Goal: Check status: Check status

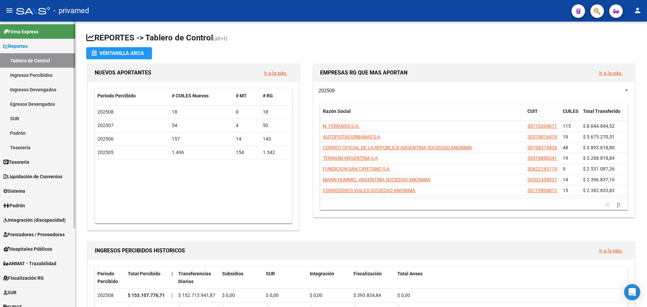
click at [25, 203] on span "Padrón" at bounding box center [14, 205] width 22 height 7
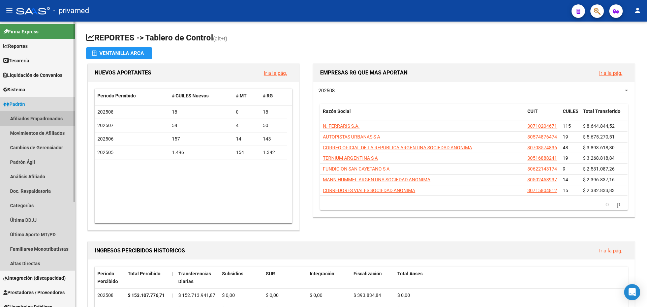
click at [39, 118] on link "Afiliados Empadronados" at bounding box center [37, 118] width 75 height 14
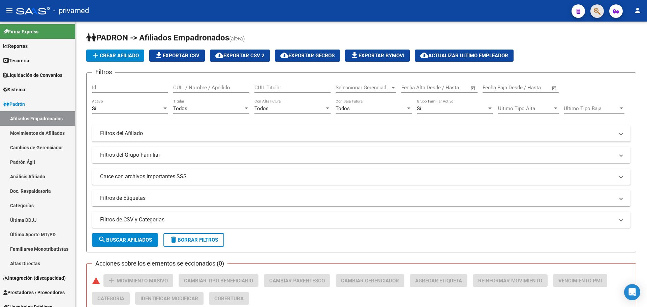
click at [592, 11] on button "button" at bounding box center [596, 10] width 13 height 13
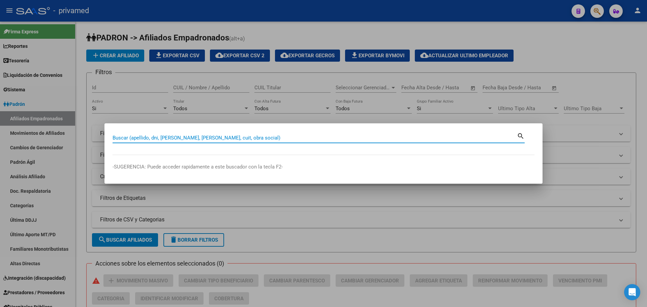
paste input "20330188759"
type input "20330188759"
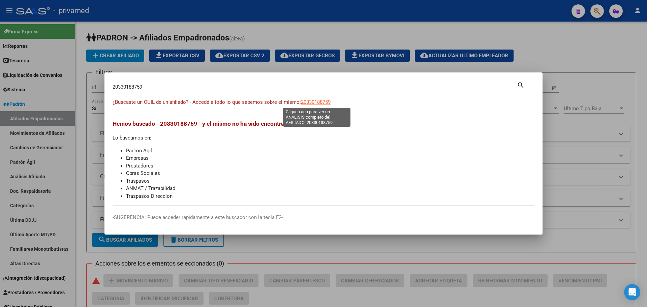
click at [316, 102] on span "20330188759" at bounding box center [316, 102] width 30 height 6
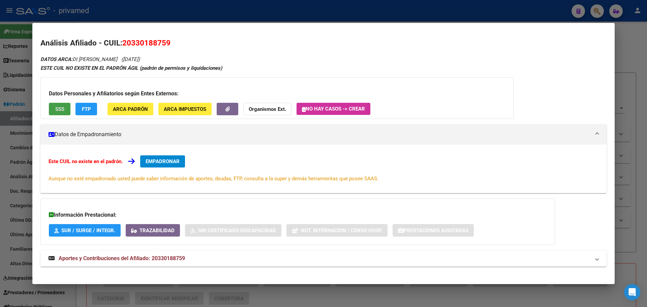
click at [58, 109] on span "SSS" at bounding box center [59, 109] width 9 height 6
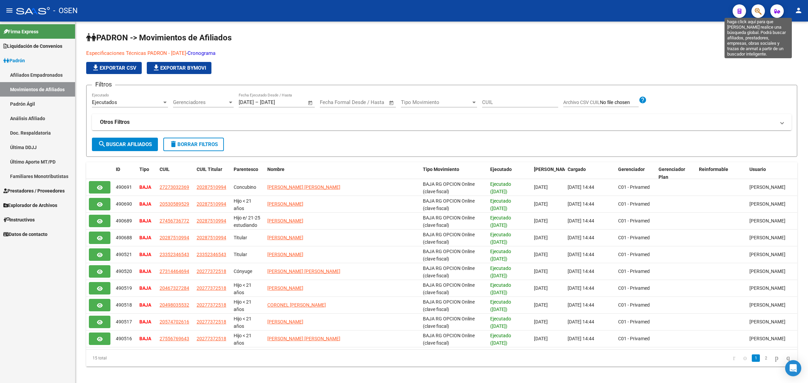
click at [758, 7] on icon "button" at bounding box center [758, 11] width 7 height 8
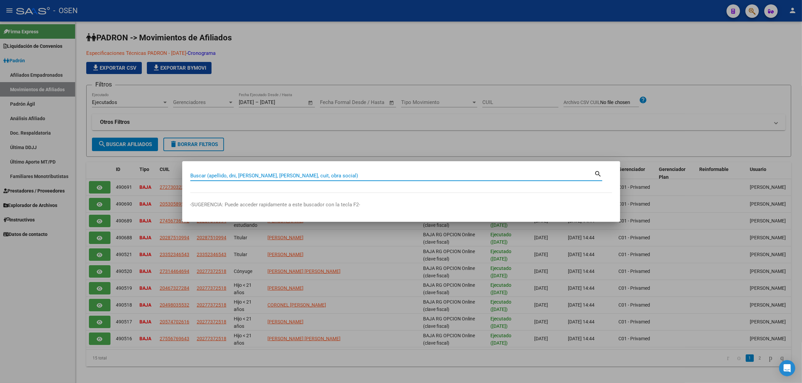
paste input "20330188759"
type input "20330188759"
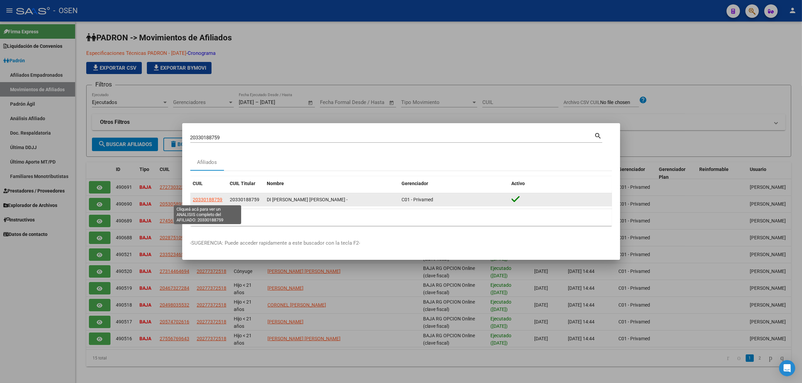
click at [210, 201] on span "20330188759" at bounding box center [208, 199] width 30 height 5
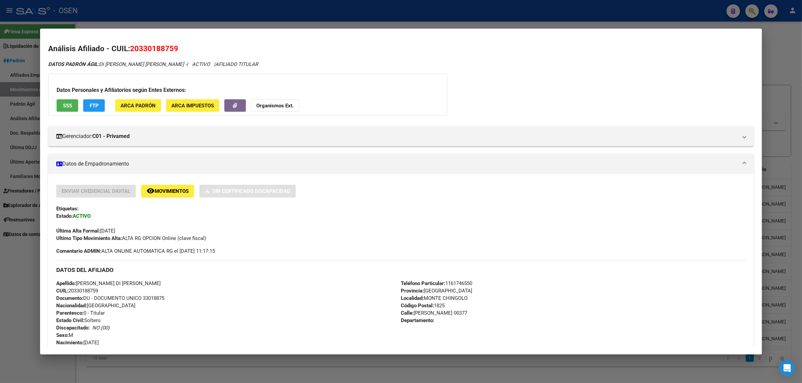
click at [63, 105] on span "SSS" at bounding box center [67, 106] width 9 height 6
